Goal: Information Seeking & Learning: Find specific page/section

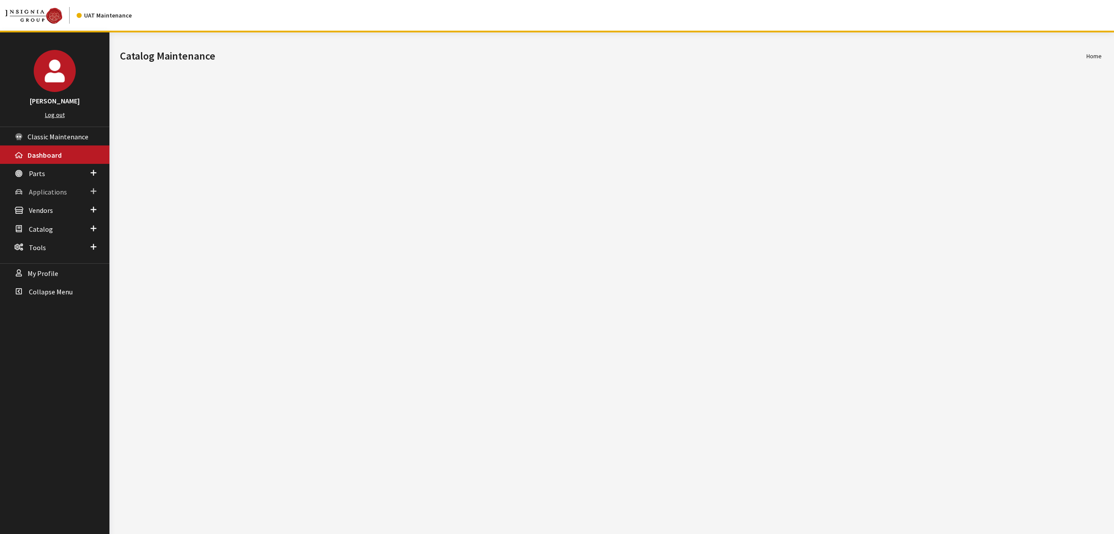
click at [49, 194] on span "Applications" at bounding box center [48, 191] width 38 height 9
click at [67, 226] on link "Application Search" at bounding box center [54, 225] width 109 height 16
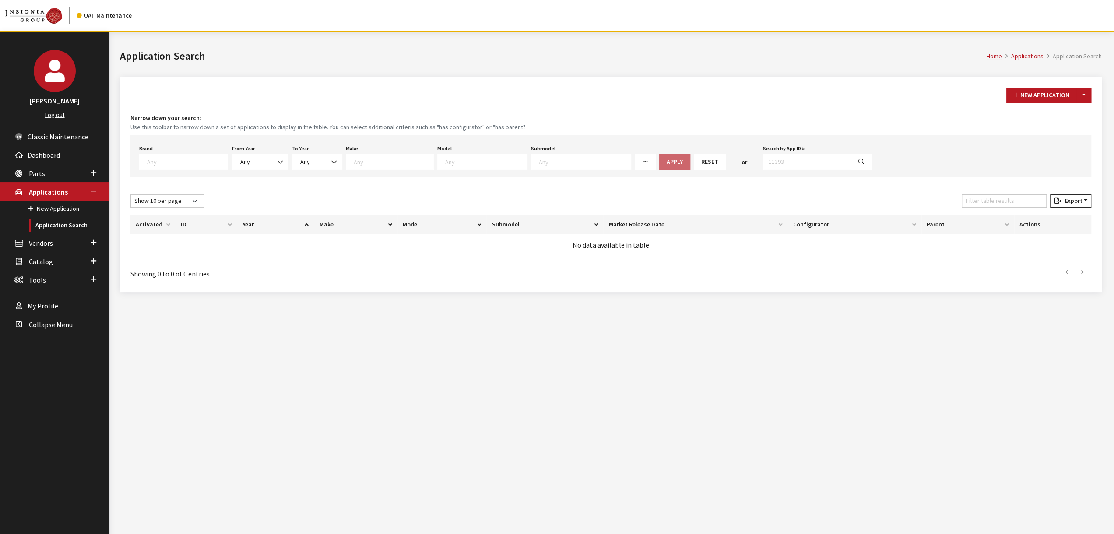
scroll to position [0, 0]
click at [196, 155] on span at bounding box center [183, 161] width 89 height 15
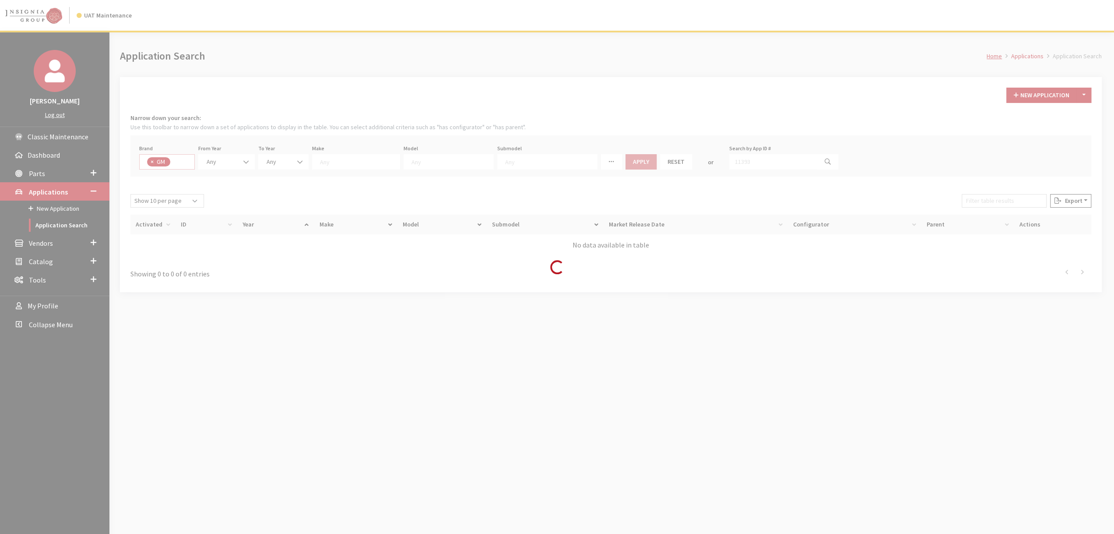
select select "1"
select select
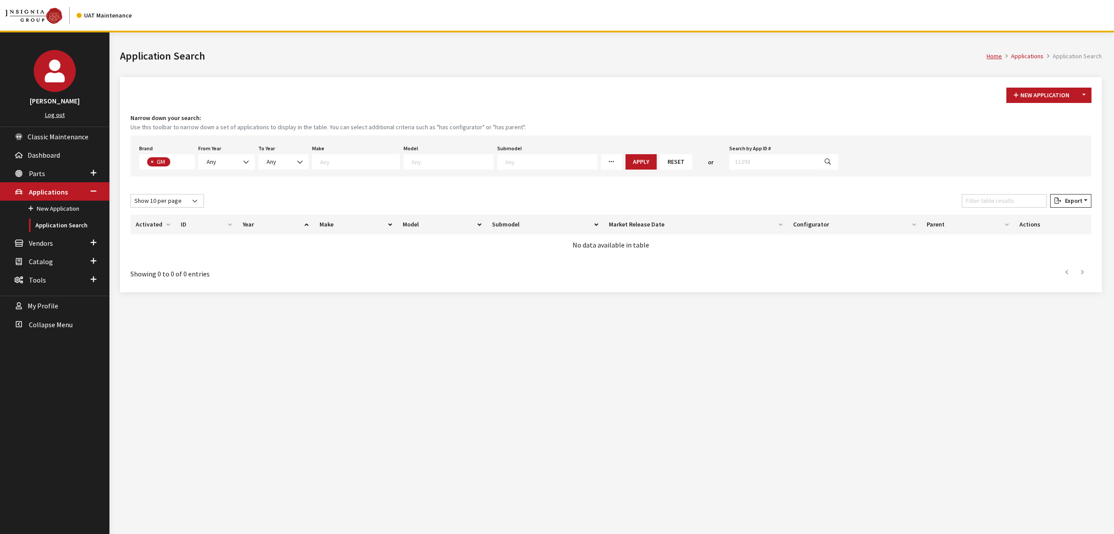
drag, startPoint x: 243, startPoint y: 171, endPoint x: 243, endPoint y: 166, distance: 4.8
click at [243, 170] on div "Brand Any Acura Alfa Romeo Audi Bentley BMW DoubleTake [PERSON_NAME] Honda Hyun…" at bounding box center [610, 155] width 961 height 41
click at [243, 166] on span at bounding box center [247, 162] width 15 height 15
select select "2025"
select select
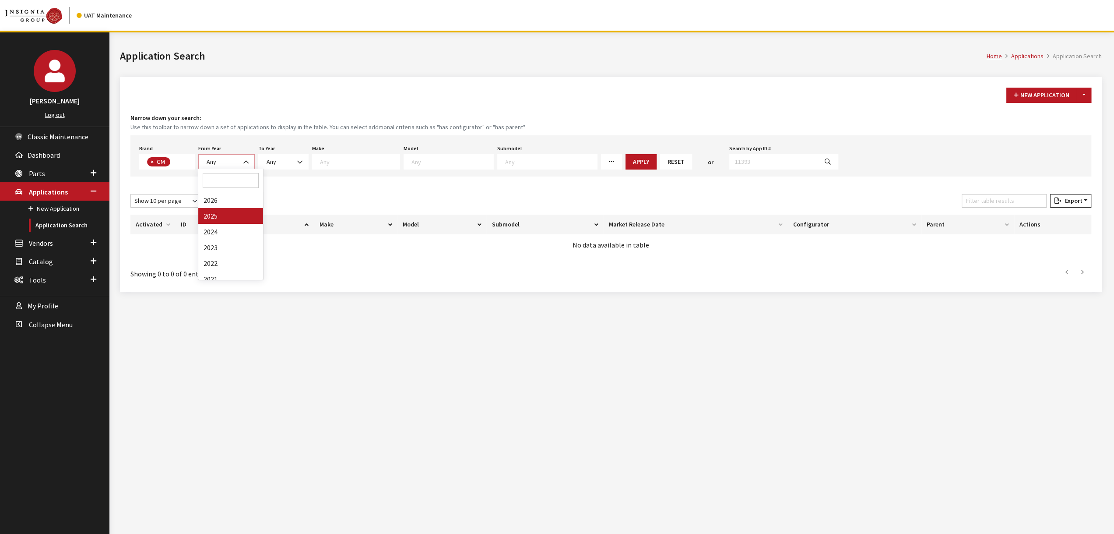
select select
click at [292, 167] on span "Any" at bounding box center [300, 161] width 50 height 15
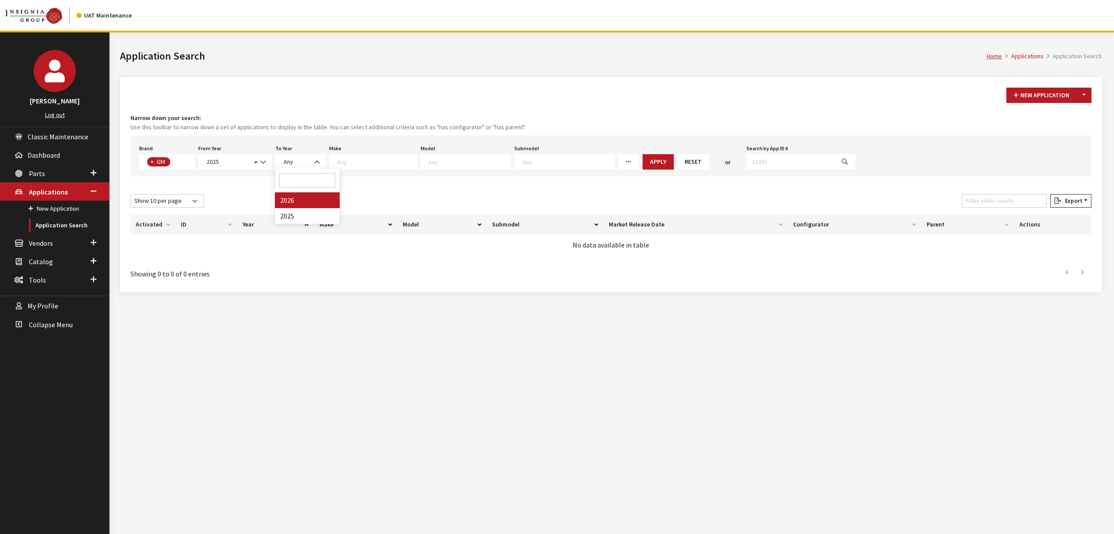
click at [384, 159] on textarea "Search" at bounding box center [377, 162] width 80 height 8
click at [398, 108] on div "New Application Toggle Dropdown New From Existing... Narrow down your search: U…" at bounding box center [611, 184] width 982 height 215
click at [643, 159] on button "Apply" at bounding box center [658, 161] width 31 height 15
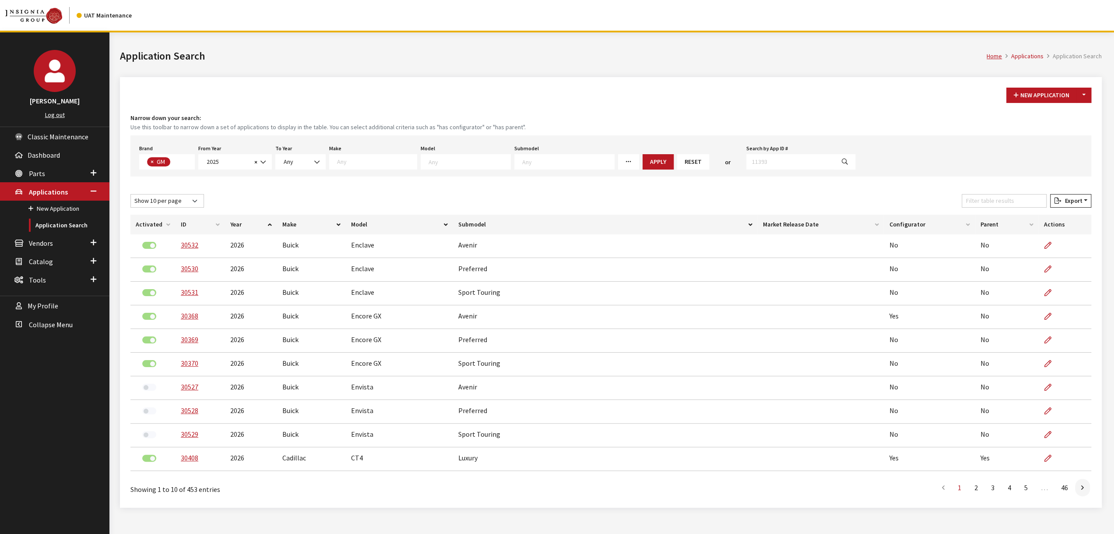
click at [900, 225] on th "Configurator" at bounding box center [929, 225] width 91 height 20
click at [902, 221] on th "Configurator" at bounding box center [929, 225] width 91 height 20
click at [1078, 491] on link at bounding box center [1082, 488] width 15 height 18
click at [1079, 485] on link at bounding box center [1082, 488] width 15 height 18
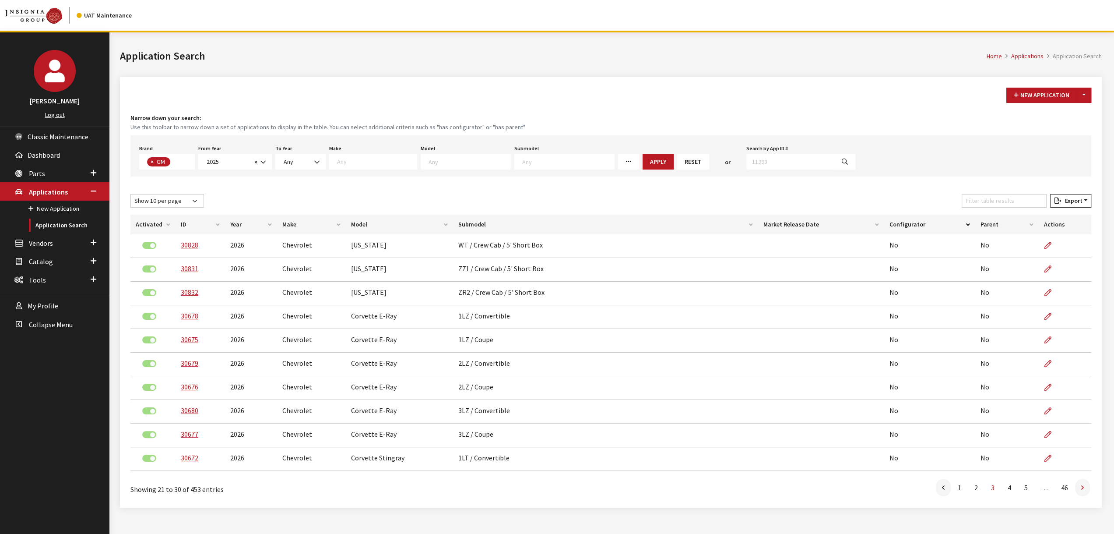
click at [1078, 485] on link at bounding box center [1082, 488] width 15 height 18
click at [1077, 485] on link at bounding box center [1082, 488] width 15 height 18
click at [1076, 486] on link at bounding box center [1082, 488] width 15 height 18
click at [1075, 486] on link at bounding box center [1082, 488] width 15 height 18
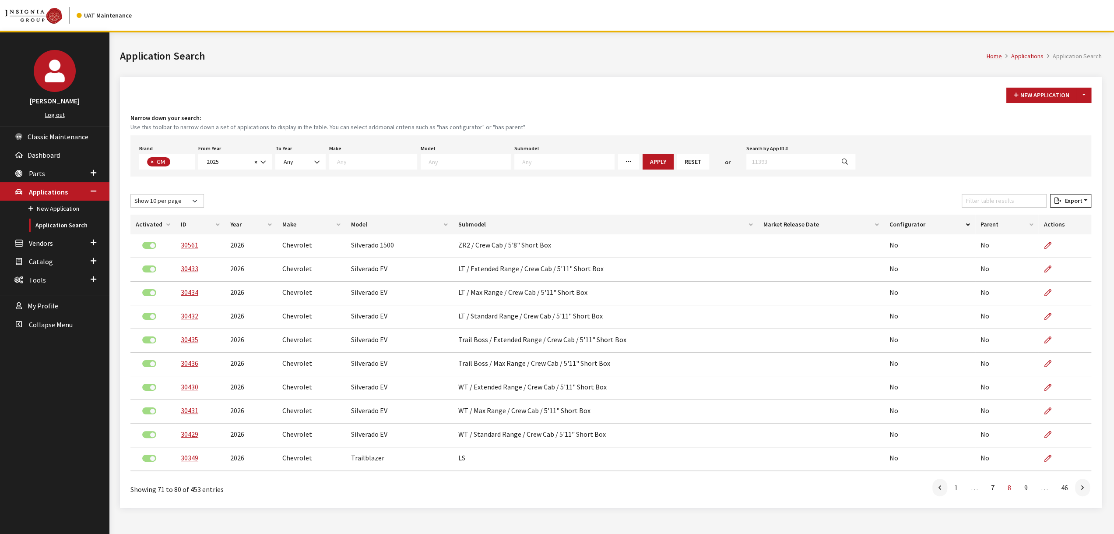
click at [1075, 486] on link at bounding box center [1082, 488] width 15 height 18
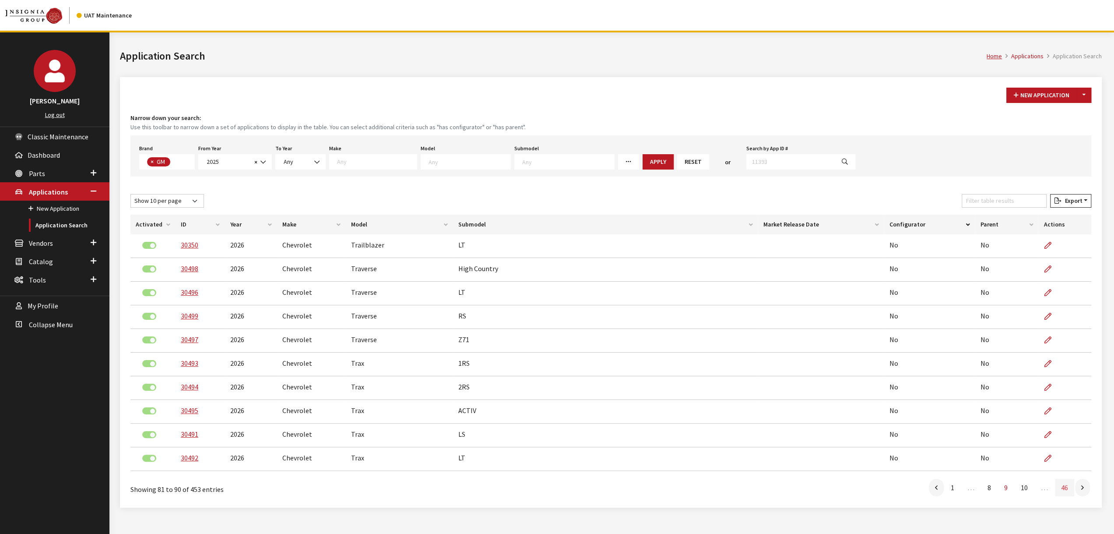
click at [1074, 486] on link "46" at bounding box center [1064, 488] width 19 height 18
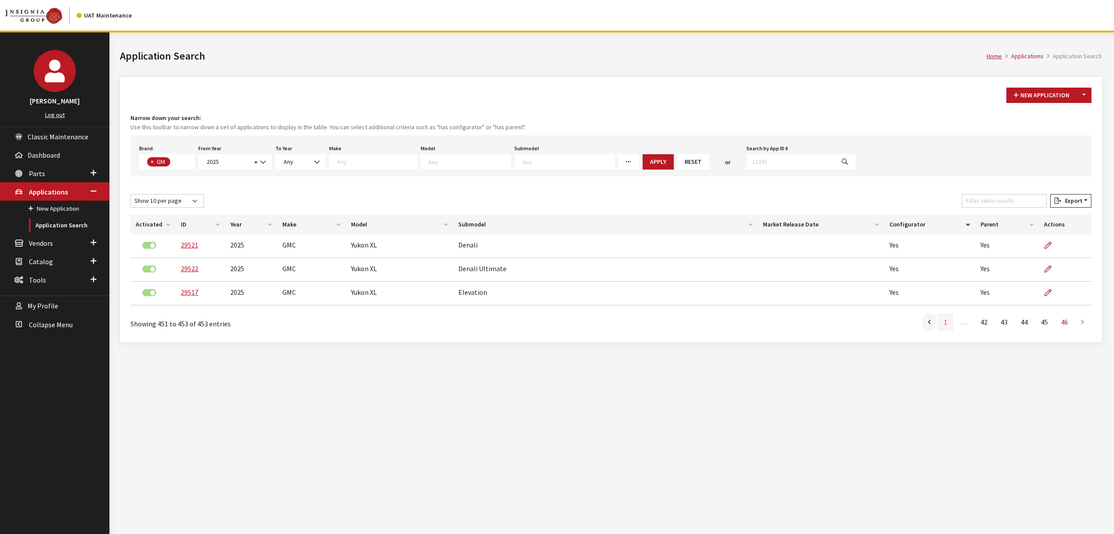
click at [947, 322] on link "1" at bounding box center [946, 322] width 16 height 18
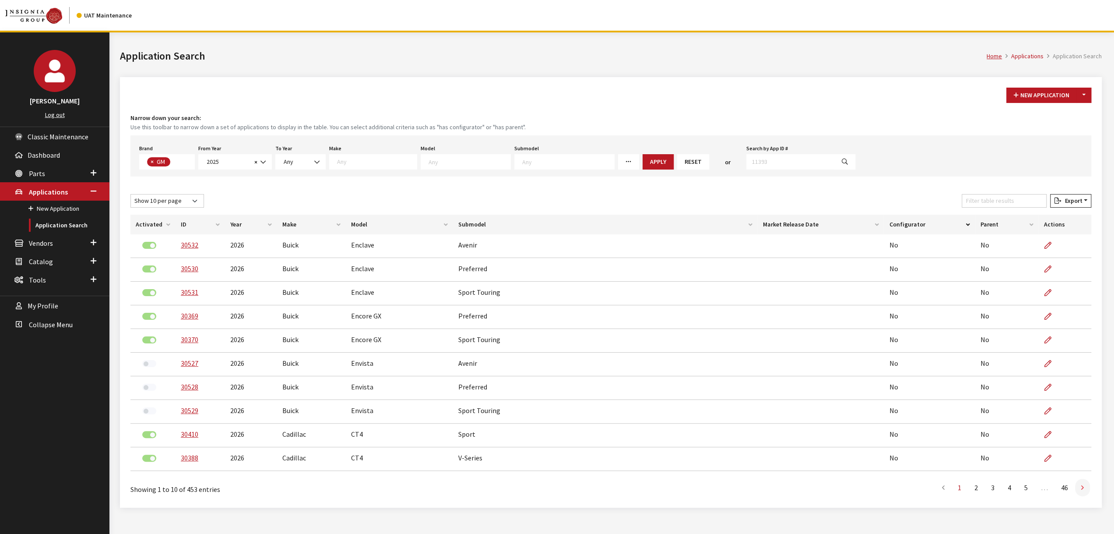
click at [1079, 491] on link at bounding box center [1082, 488] width 15 height 18
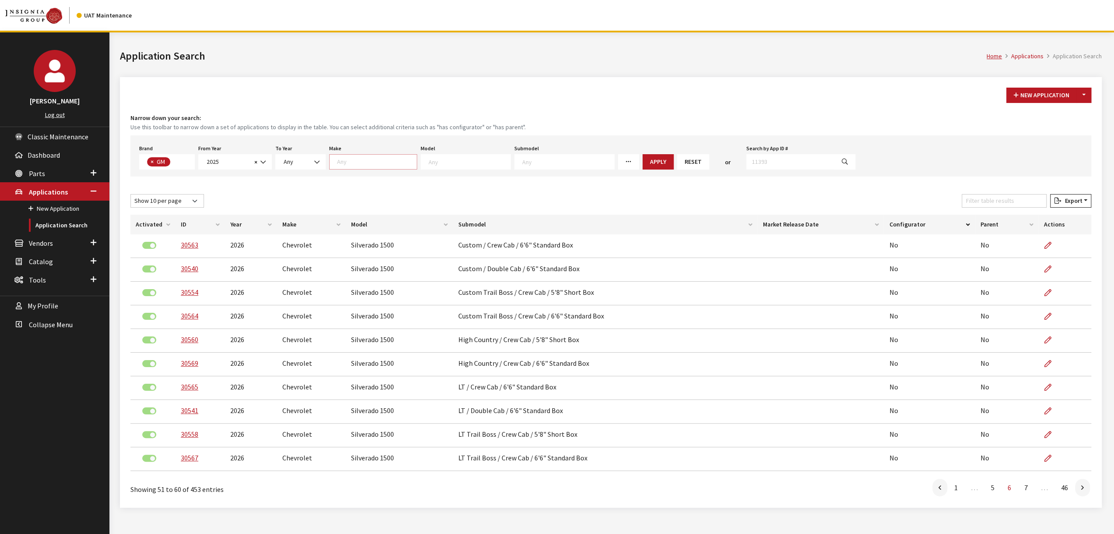
click at [347, 163] on textarea "Search" at bounding box center [377, 162] width 80 height 8
click at [446, 166] on span at bounding box center [466, 161] width 90 height 15
click at [361, 166] on span at bounding box center [373, 161] width 88 height 15
select select "1"
select select
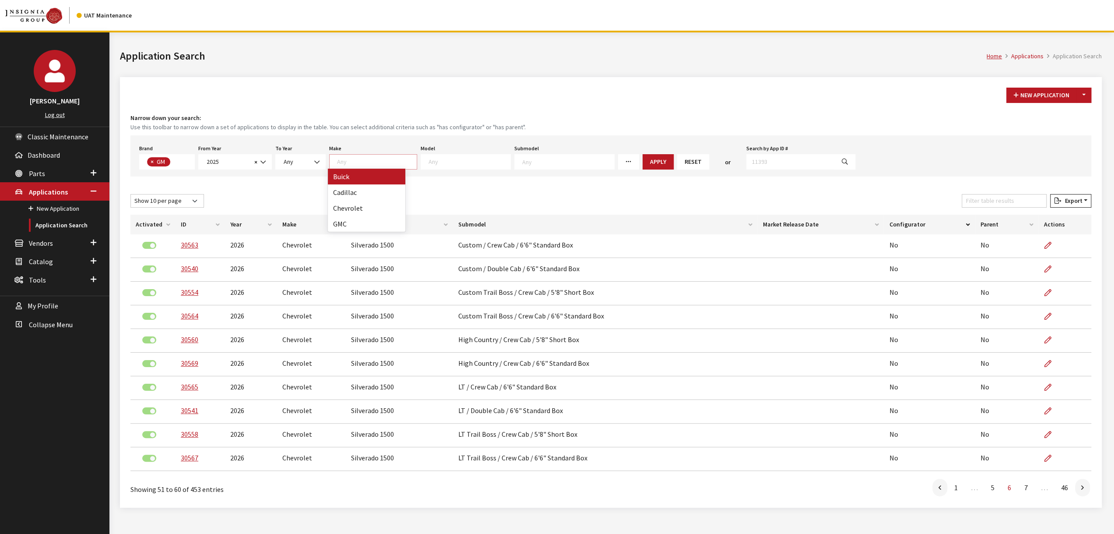
select select
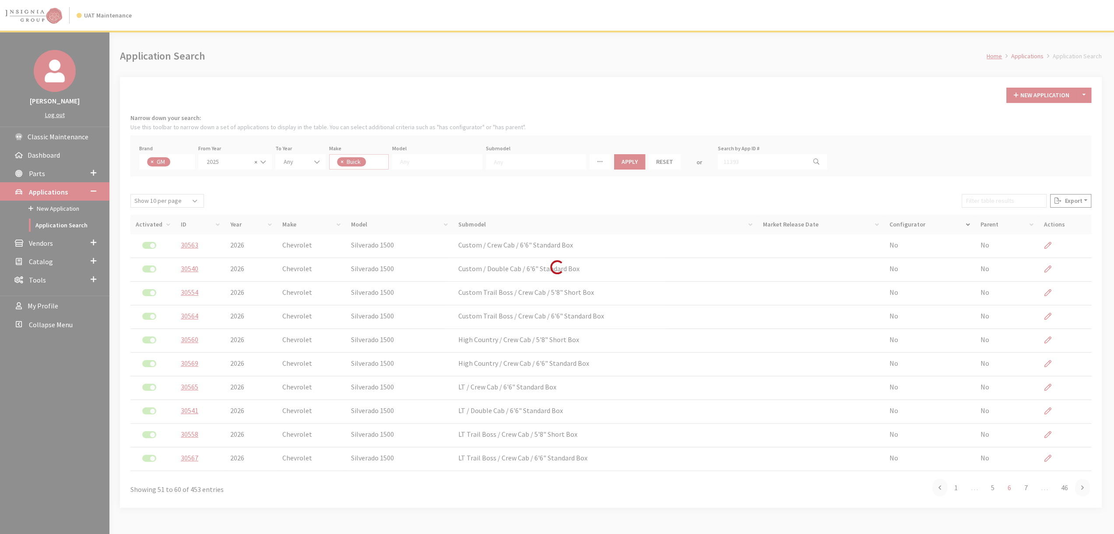
scroll to position [8, 0]
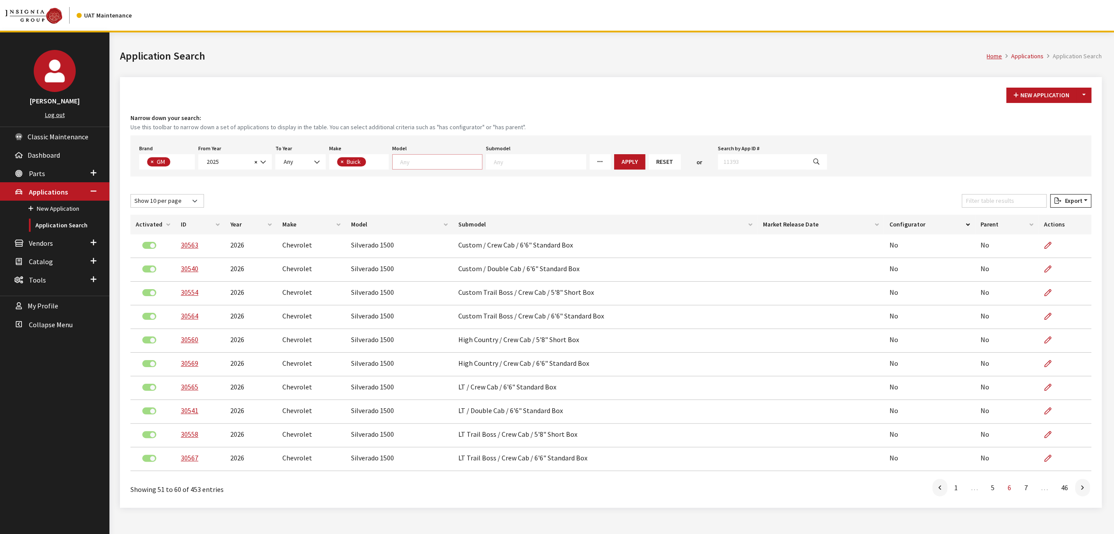
click at [447, 163] on textarea "Search" at bounding box center [441, 162] width 82 height 8
select select "129"
select select
click at [592, 155] on button "Apply" at bounding box center [607, 161] width 31 height 15
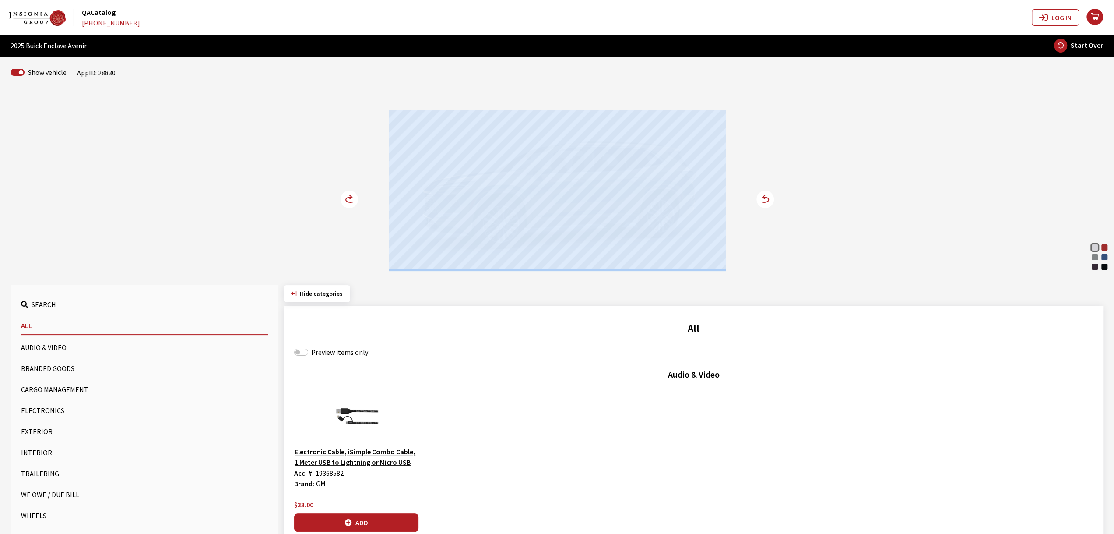
click at [345, 195] on div "White Frost Tricoat Cherry Red Tintcoat Moonstone Gray Metallic Ocean Blue Meta…" at bounding box center [557, 181] width 578 height 179
click at [345, 195] on circle at bounding box center [350, 199] width 18 height 18
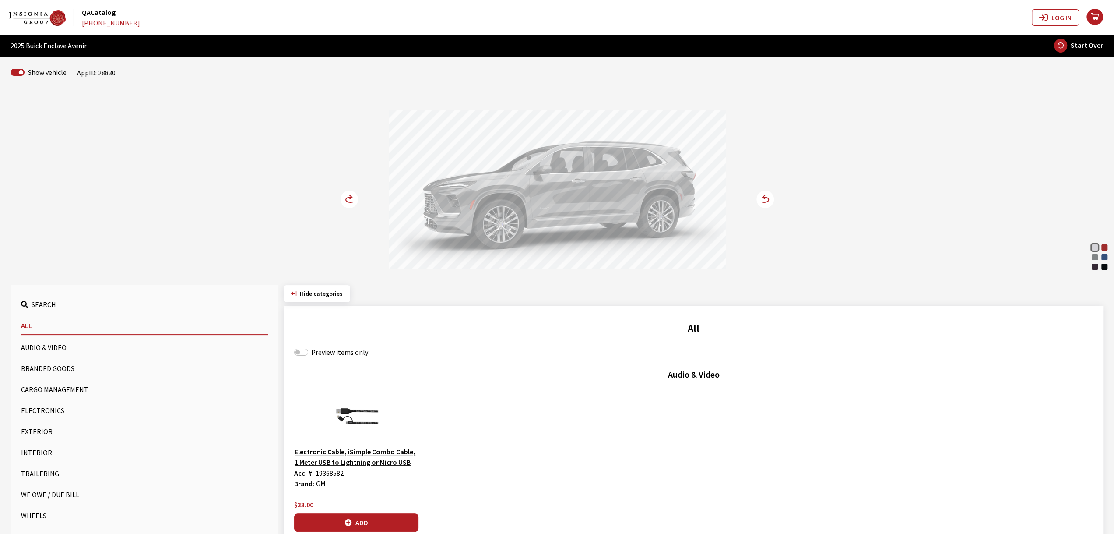
click at [345, 195] on circle at bounding box center [350, 199] width 18 height 18
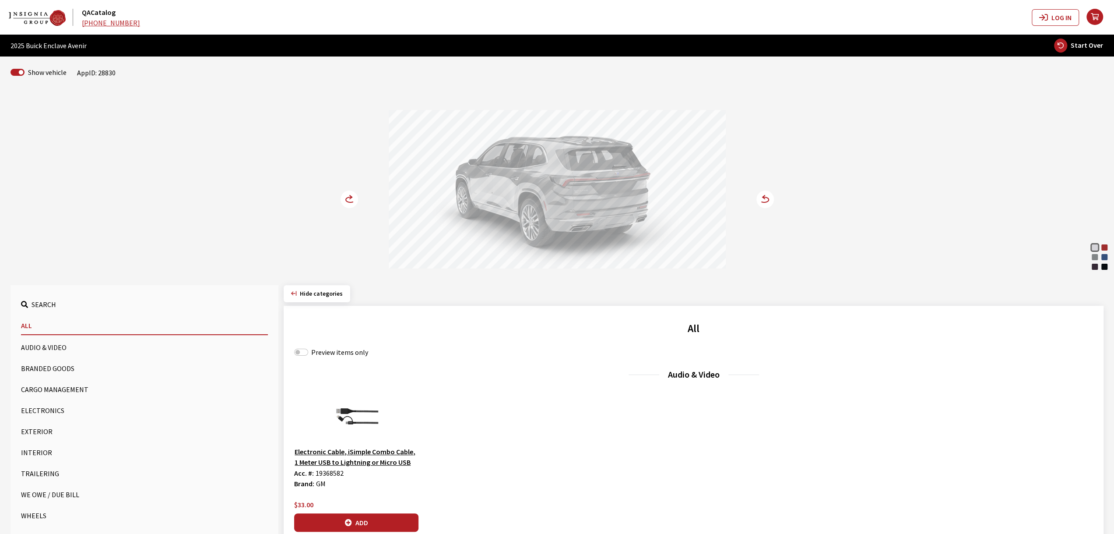
click at [345, 195] on circle at bounding box center [350, 199] width 18 height 18
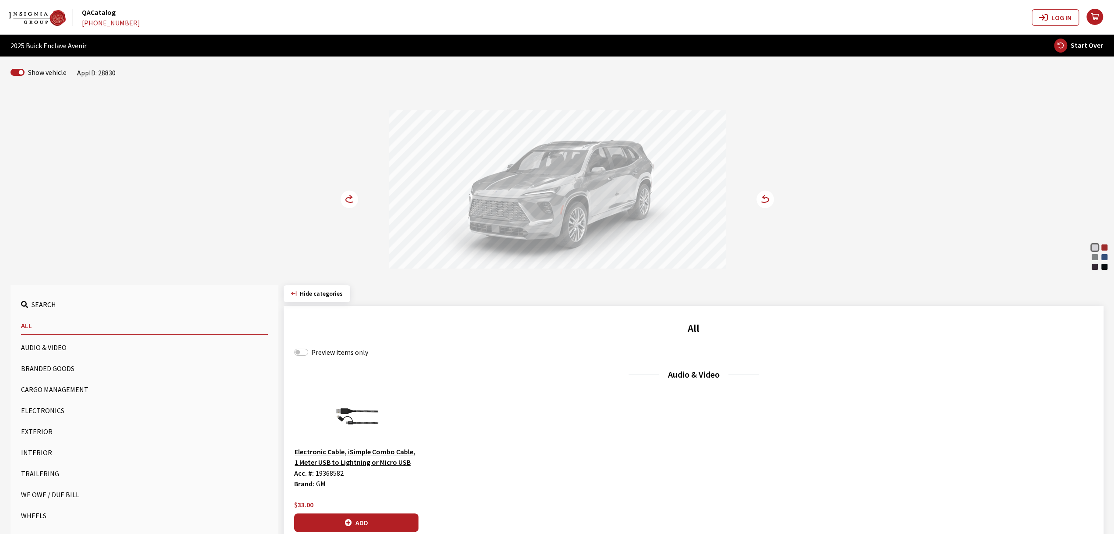
click at [497, 389] on div "Audio & Video Electronic Cable, iSimple Combo Cable, 1 Meter USB to Lightning o…" at bounding box center [693, 462] width 799 height 188
click at [1103, 245] on div "Cherry Red Tintcoat" at bounding box center [1104, 247] width 9 height 9
click at [1104, 252] on div "White Frost Tricoat Cherry Red Tintcoat Moonstone Gray Metallic Ocean Blue Meta…" at bounding box center [1100, 257] width 18 height 28
click at [1101, 255] on div "Ocean Blue Metallic" at bounding box center [1104, 257] width 9 height 9
click at [1097, 255] on div "Moonstone Gray Metallic" at bounding box center [1095, 257] width 9 height 9
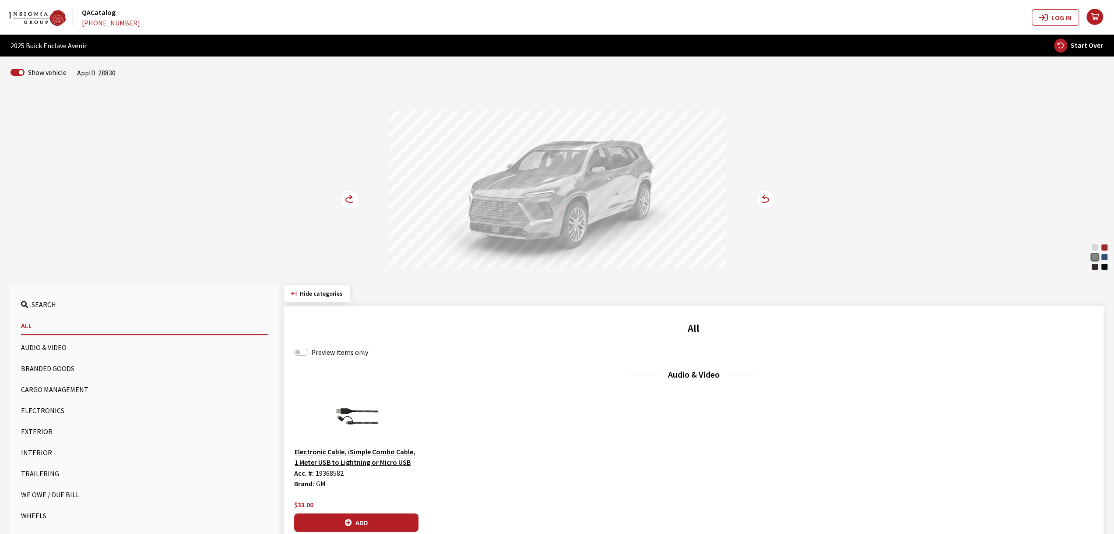
click at [1106, 256] on div "Ocean Blue Metallic" at bounding box center [1104, 257] width 9 height 9
click at [504, 214] on div at bounding box center [557, 190] width 337 height 161
